Goal: Task Accomplishment & Management: Manage account settings

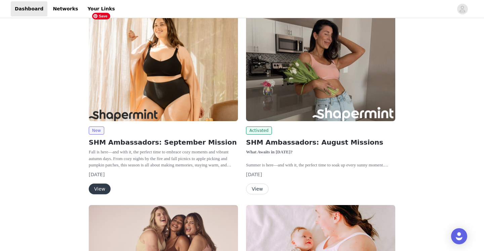
scroll to position [172, 0]
click at [297, 89] on img at bounding box center [320, 65] width 149 height 112
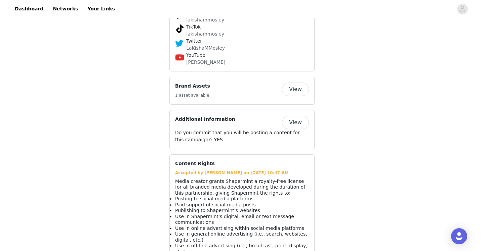
scroll to position [556, 0]
click at [286, 91] on button "View" at bounding box center [295, 88] width 27 height 13
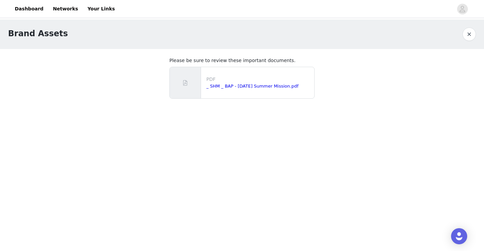
click at [470, 33] on button "button" at bounding box center [468, 34] width 13 height 13
